Goal: Complete application form

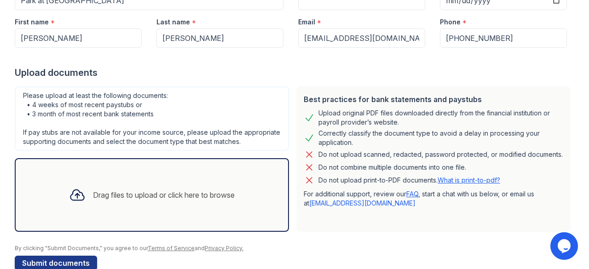
scroll to position [140, 0]
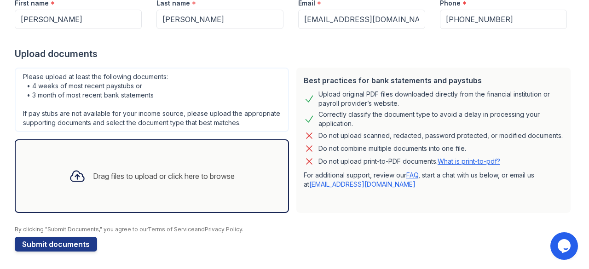
click at [149, 196] on div "Drag files to upload or click here to browse" at bounding box center [152, 176] width 274 height 74
drag, startPoint x: 224, startPoint y: 190, endPoint x: 279, endPoint y: 215, distance: 61.0
click at [279, 215] on form "Application information Property * Park at [GEOGRAPHIC_DATA] Unit number * Targ…" at bounding box center [295, 94] width 560 height 315
click at [254, 180] on div "Drag files to upload or click here to browse" at bounding box center [152, 176] width 274 height 74
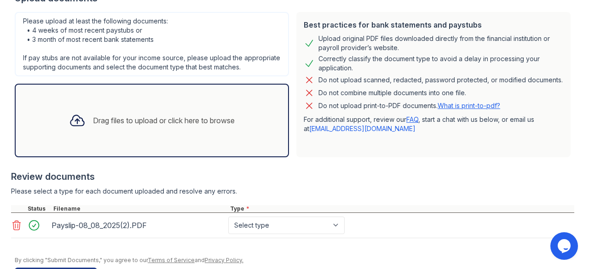
scroll to position [197, 0]
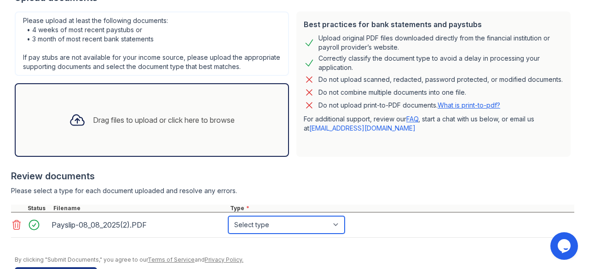
click at [293, 222] on select "Select type Paystub Bank Statement Offer Letter Tax Documents Benefit Award Let…" at bounding box center [286, 224] width 116 height 17
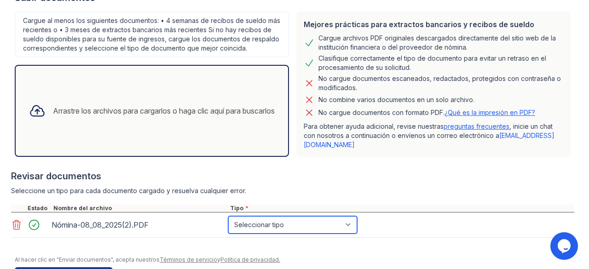
click at [302, 227] on select "Seleccionar tipo Talón de pago Extracto de cuenta Carta de oferta Documentos fi…" at bounding box center [292, 224] width 129 height 17
click at [323, 223] on select "Seleccionar tipo Talón de pago Extracto de cuenta Carta de oferta Documentos fi…" at bounding box center [292, 224] width 129 height 17
select select "paystub"
click at [228, 216] on select "Seleccionar tipo Talón de pago Extracto de cuenta Carta de oferta Documentos fi…" at bounding box center [292, 224] width 129 height 17
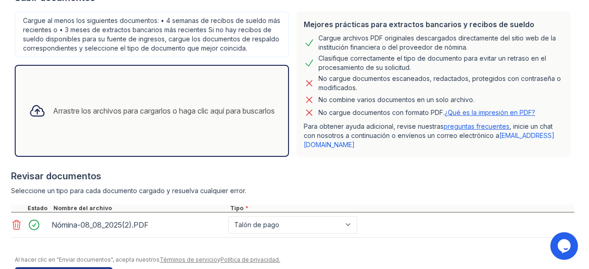
click at [440, 156] on div "Mejores prácticas para extractos bancarios y recibos de sueldo Cargue archivos …" at bounding box center [434, 84] width 282 height 153
click at [509, 115] on font "¿Qué es la impresión en PDF?" at bounding box center [490, 113] width 91 height 8
click at [16, 227] on icon at bounding box center [16, 225] width 11 height 11
